Goal: Task Accomplishment & Management: Use online tool/utility

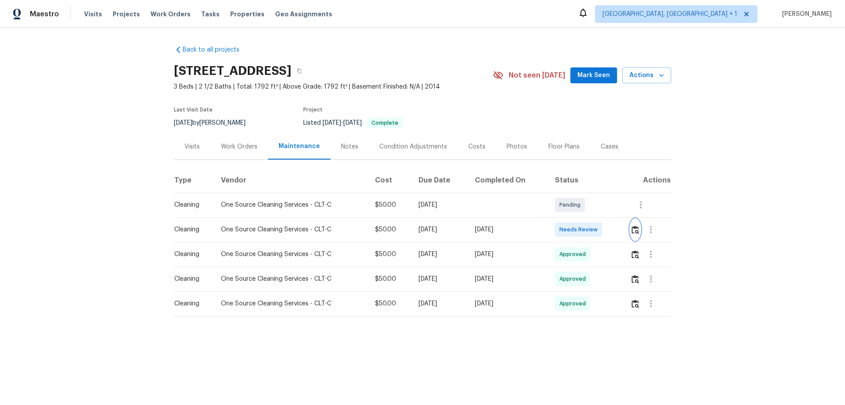
click at [632, 228] on img "button" at bounding box center [635, 229] width 7 height 8
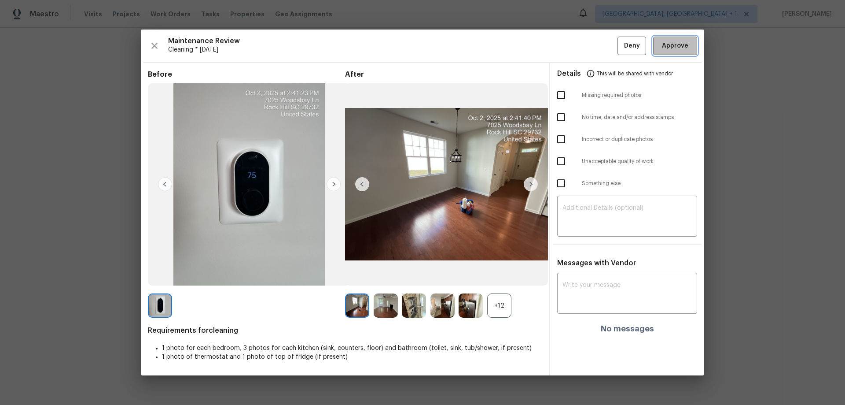
click at [687, 45] on span "Approve" at bounding box center [675, 45] width 26 height 11
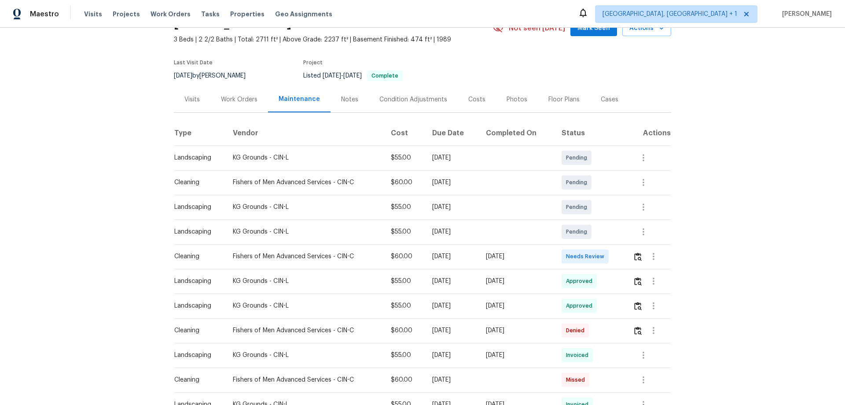
scroll to position [119, 0]
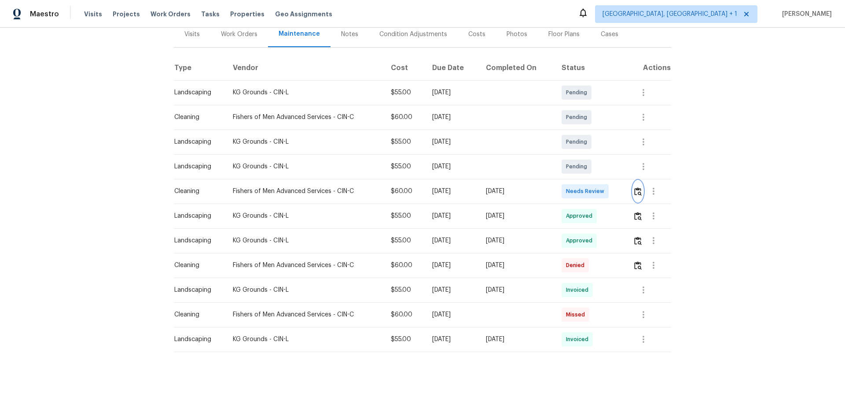
click at [601, 187] on img "button" at bounding box center [637, 191] width 7 height 8
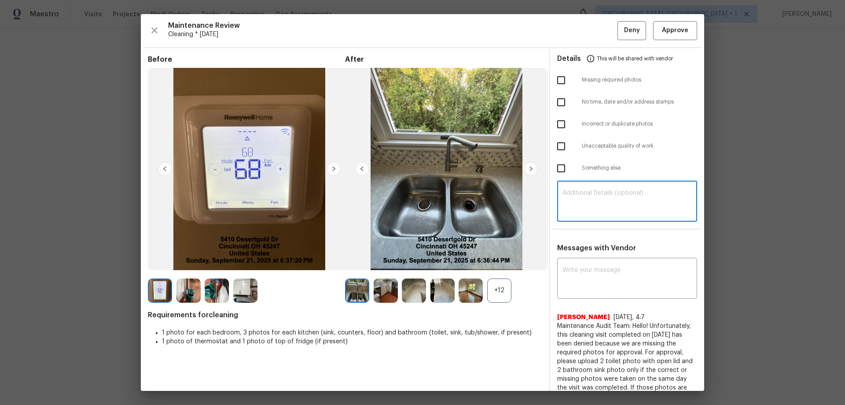
click at [573, 203] on textarea at bounding box center [627, 202] width 129 height 25
paste textarea "Maintenance Audit Team: Hello! Unfortunately this cleaning visit completed on 1…"
type textarea "Maintenance Audit Team: Hello! Unfortunately this cleaning visit completed on 1…"
click at [576, 267] on textarea at bounding box center [627, 279] width 129 height 25
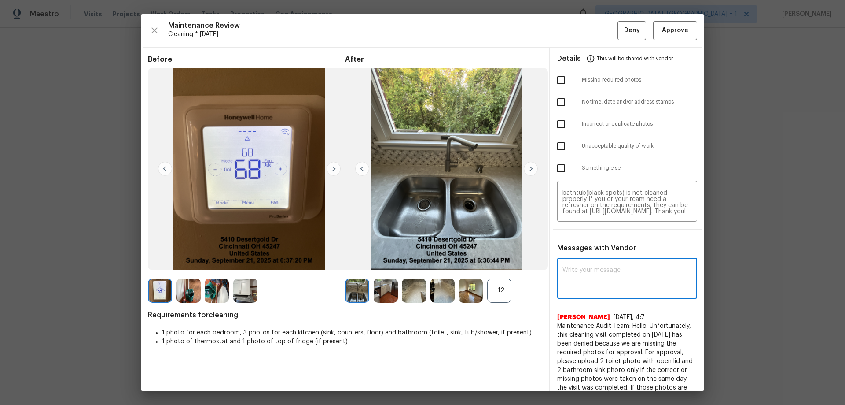
paste textarea "Maintenance Audit Team: Hello! Unfortunately this cleaning visit completed on 1…"
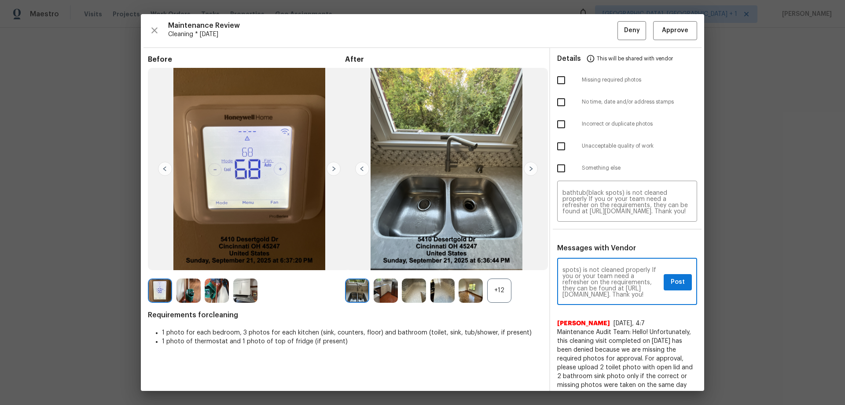
type textarea "Maintenance Audit Team: Hello! Unfortunately this cleaning visit completed on 1…"
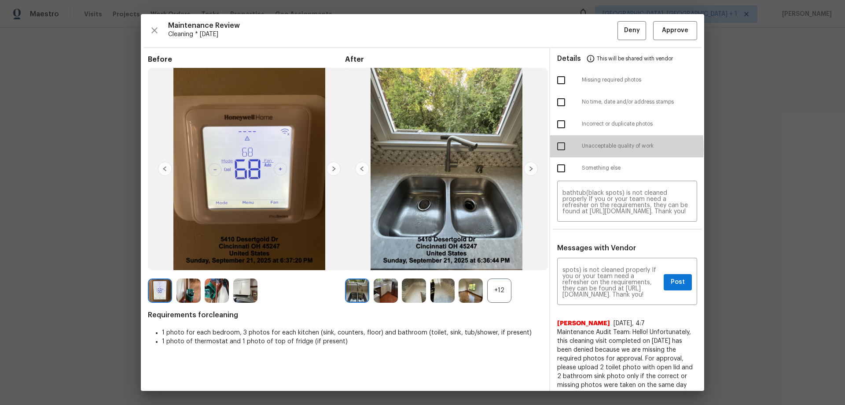
click at [555, 148] on input "checkbox" at bounding box center [561, 146] width 18 height 18
checkbox input "true"
click at [559, 118] on input "checkbox" at bounding box center [561, 124] width 18 height 18
checkbox input "true"
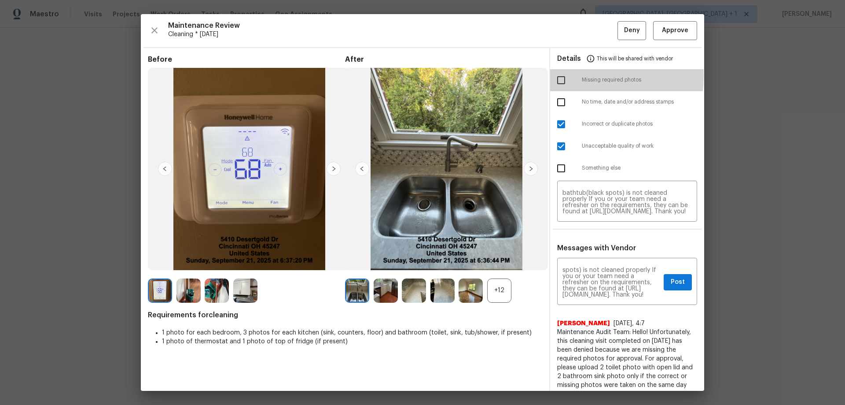
click at [553, 75] on input "checkbox" at bounding box center [561, 80] width 18 height 18
checkbox input "true"
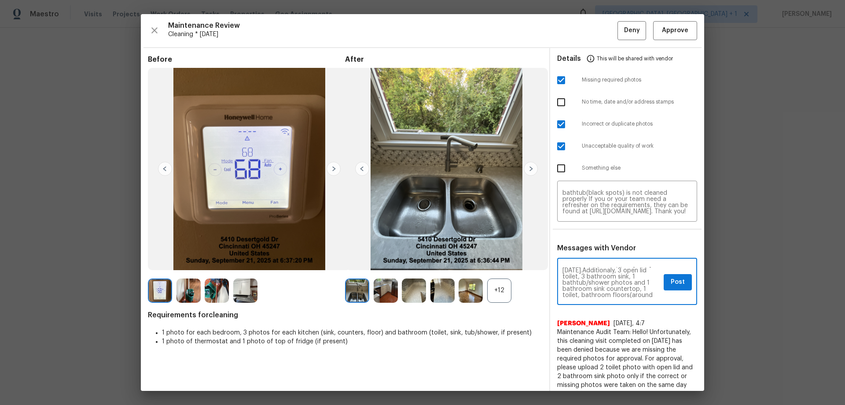
scroll to position [0, 0]
click at [601, 267] on span "Post" at bounding box center [678, 281] width 14 height 11
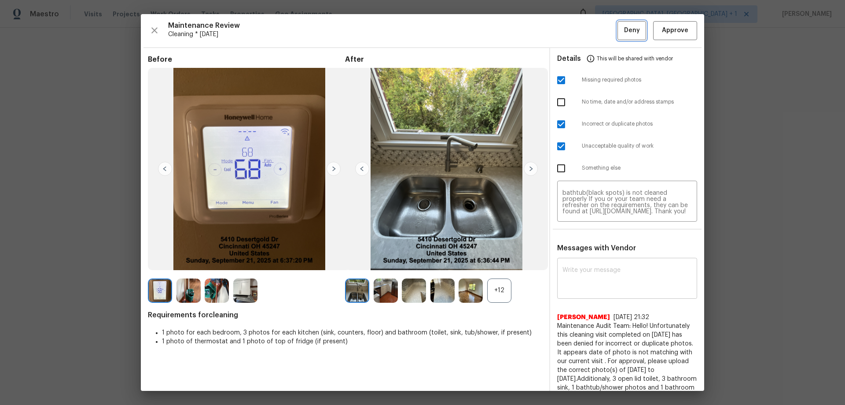
click at [601, 29] on span "Deny" at bounding box center [632, 30] width 16 height 11
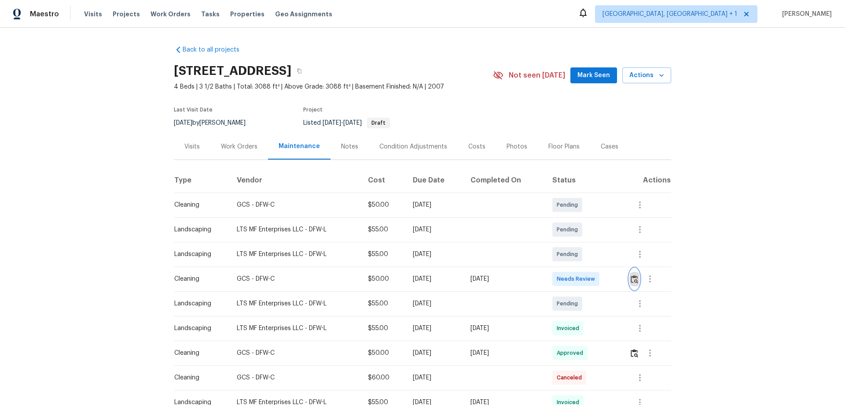
click at [601, 267] on button "button" at bounding box center [634, 278] width 10 height 21
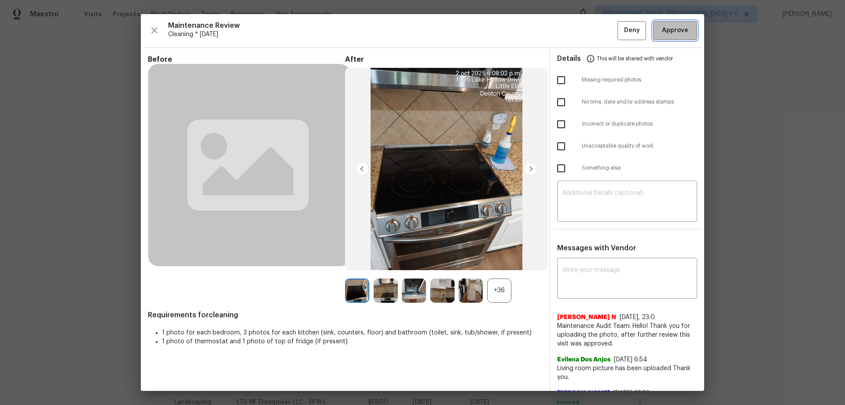
click at [601, 34] on span "Approve" at bounding box center [675, 30] width 26 height 11
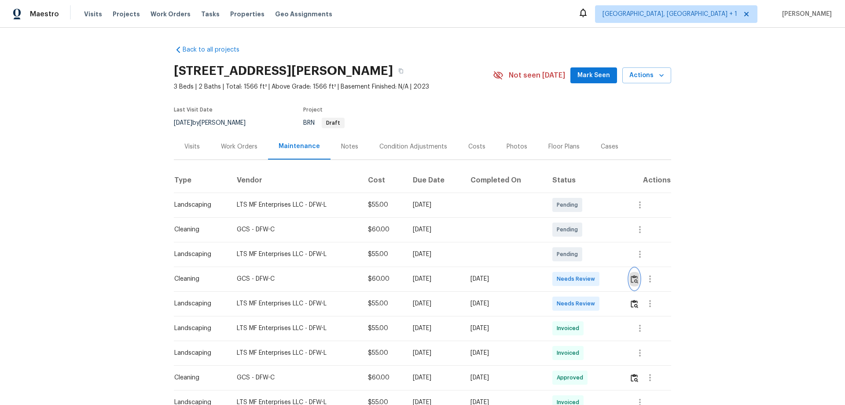
click at [601, 267] on img "button" at bounding box center [634, 279] width 7 height 8
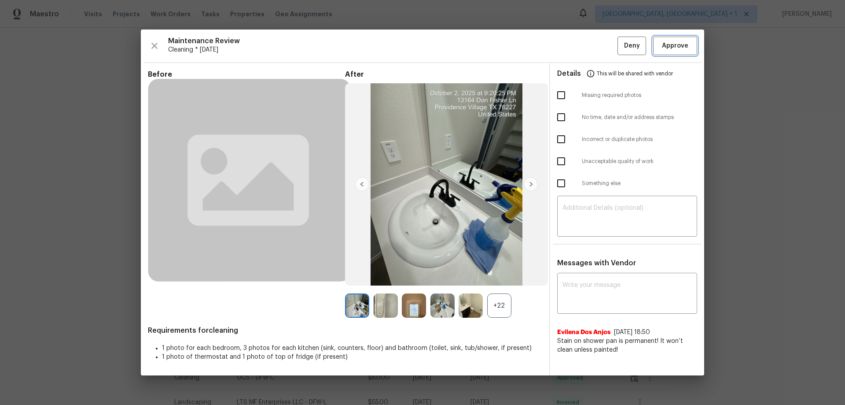
click at [601, 39] on button "Approve" at bounding box center [675, 46] width 44 height 19
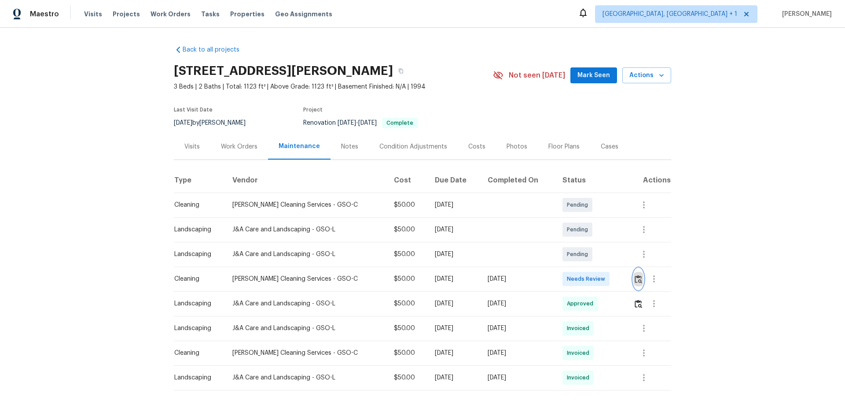
click at [601, 267] on img "button" at bounding box center [638, 279] width 7 height 8
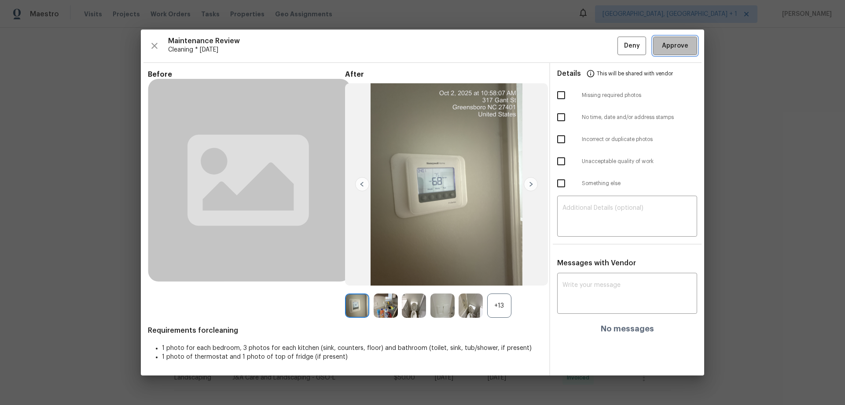
click at [601, 37] on button "Approve" at bounding box center [675, 46] width 44 height 19
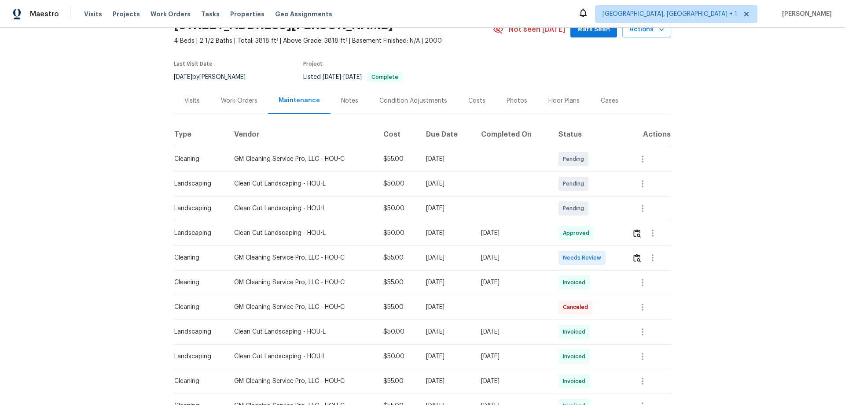
scroll to position [88, 0]
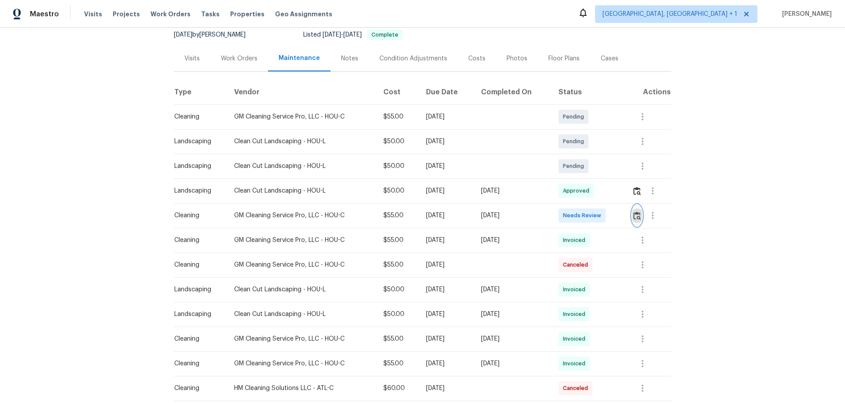
click at [601, 216] on img "button" at bounding box center [636, 215] width 7 height 8
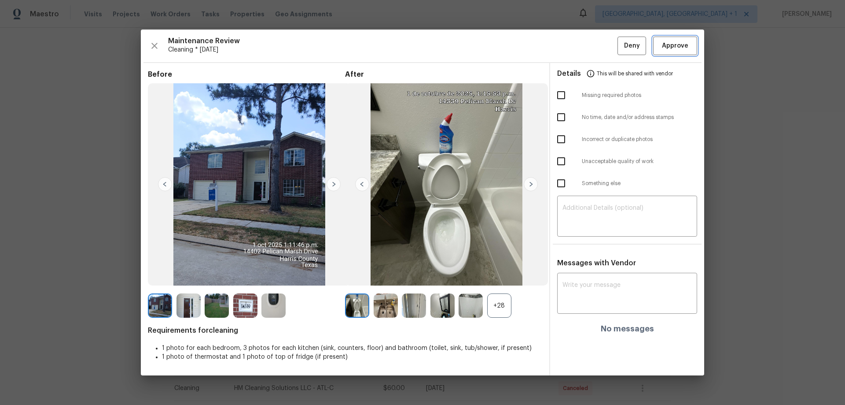
click at [601, 50] on span "Approve" at bounding box center [675, 45] width 26 height 11
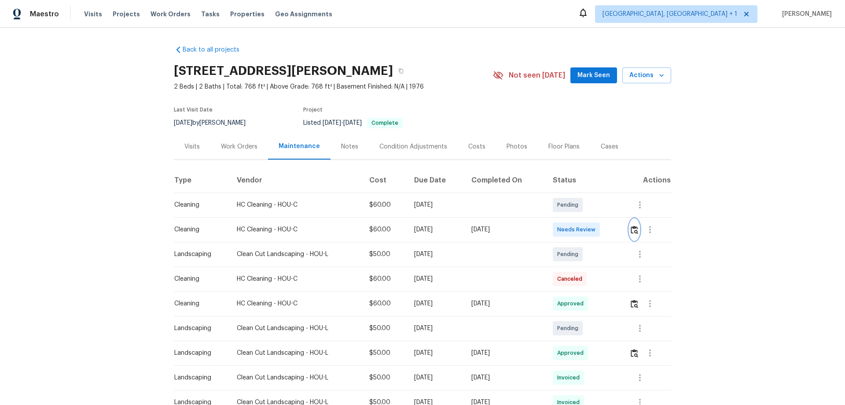
click at [601, 226] on img "button" at bounding box center [634, 229] width 7 height 8
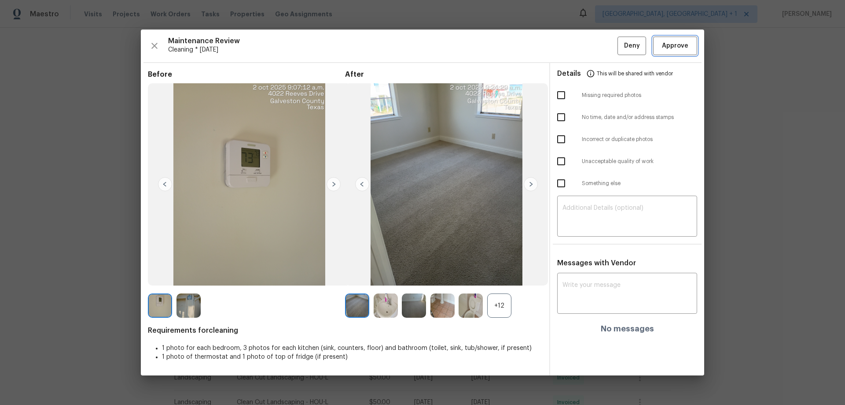
click at [601, 42] on span "Approve" at bounding box center [675, 45] width 26 height 11
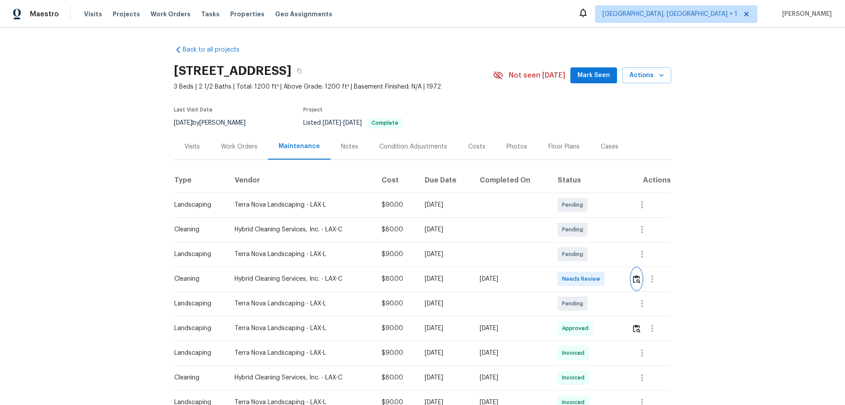
click at [601, 267] on img "button" at bounding box center [636, 279] width 7 height 8
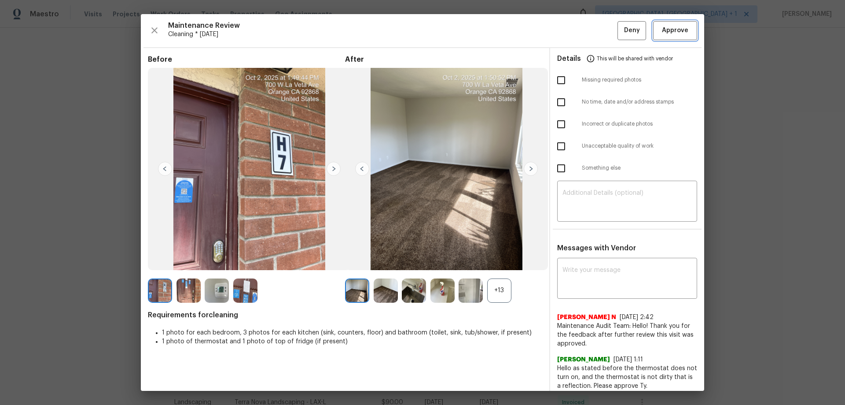
click at [601, 30] on span "Approve" at bounding box center [675, 30] width 26 height 11
